Goal: Task Accomplishment & Management: Use online tool/utility

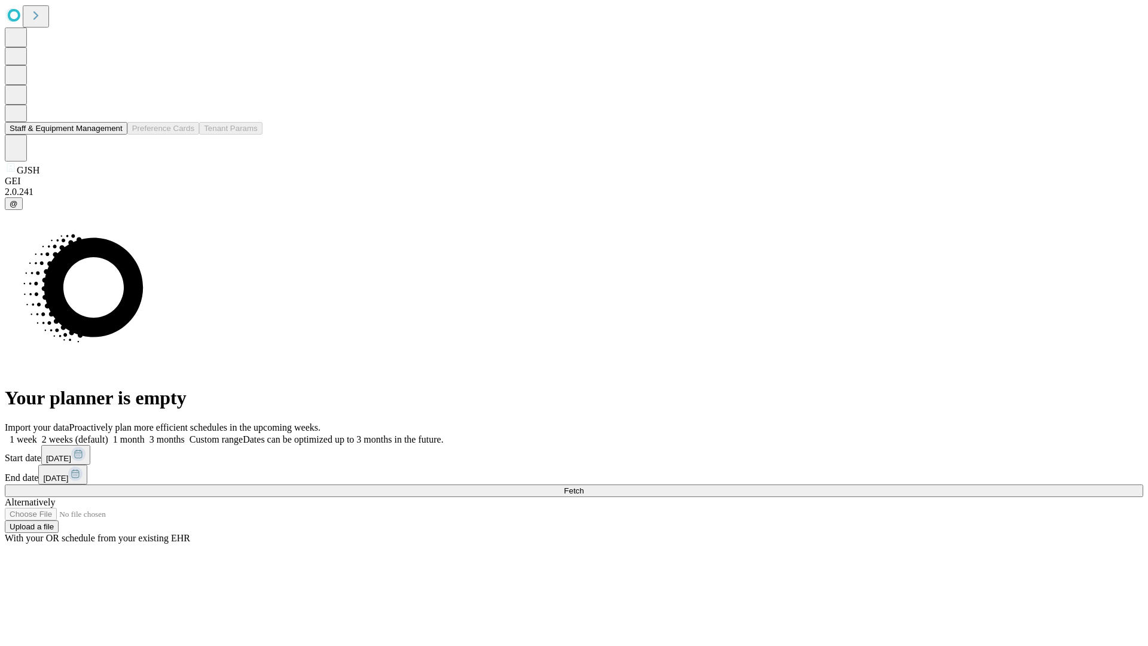
click at [114, 134] on button "Staff & Equipment Management" at bounding box center [66, 128] width 123 height 13
